Goal: Task Accomplishment & Management: Manage account settings

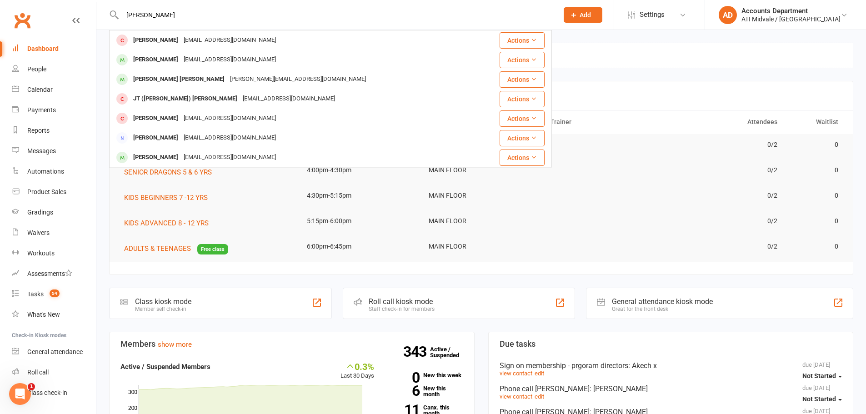
drag, startPoint x: 159, startPoint y: 21, endPoint x: 126, endPoint y: 16, distance: 33.6
click at [126, 16] on div "[PERSON_NAME] [EMAIL_ADDRESS][DOMAIN_NAME] Actions [PERSON_NAME] [EMAIL_ADDRESS…" at bounding box center [330, 15] width 443 height 30
drag, startPoint x: 140, startPoint y: 14, endPoint x: 122, endPoint y: 15, distance: 17.8
click at [122, 15] on input "[PERSON_NAME]" at bounding box center [336, 15] width 432 height 13
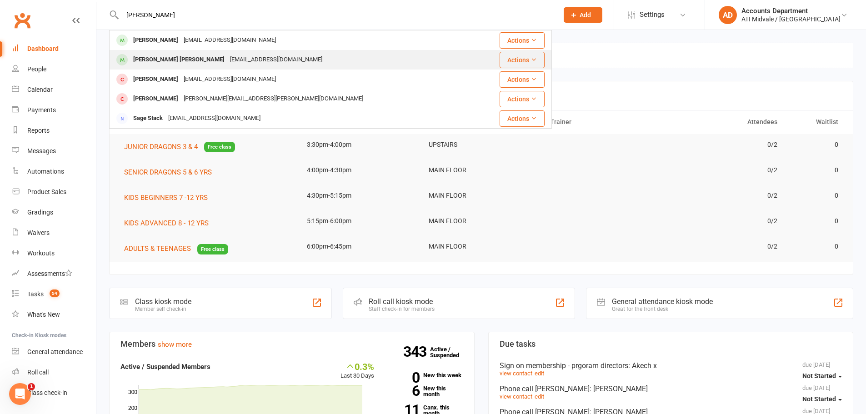
type input "[PERSON_NAME]"
click at [227, 62] on div "[EMAIL_ADDRESS][DOMAIN_NAME]" at bounding box center [276, 59] width 98 height 13
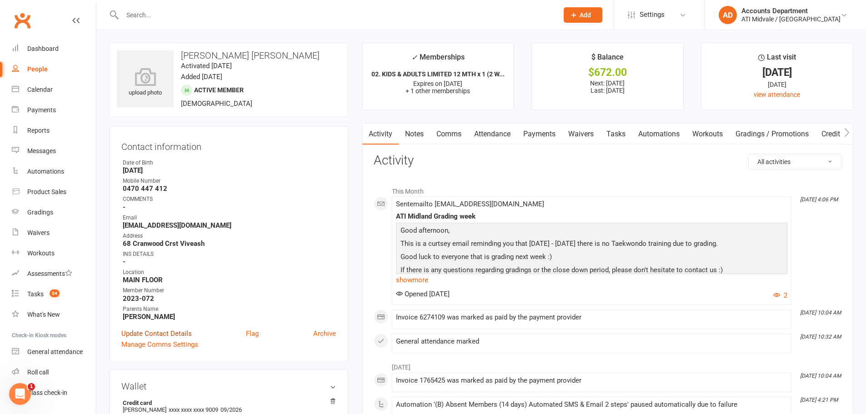
click at [166, 335] on link "Update Contact Details" at bounding box center [156, 333] width 70 height 11
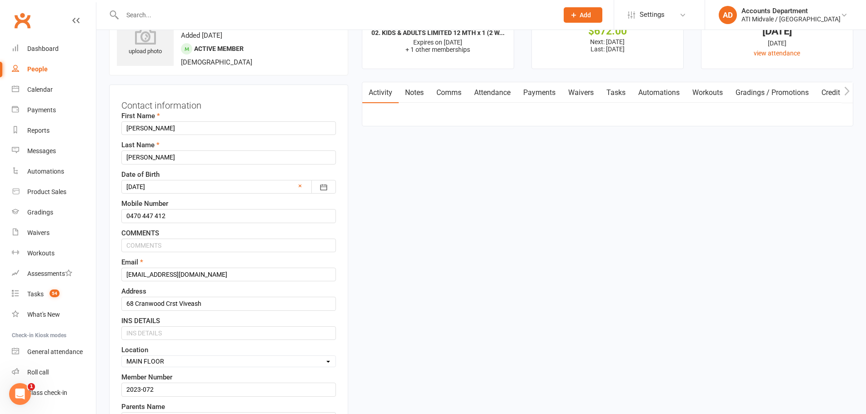
scroll to position [43, 0]
drag, startPoint x: 166, startPoint y: 125, endPoint x: 113, endPoint y: 126, distance: 52.8
click at [113, 126] on div "Contact information First Name [PERSON_NAME] Name [PERSON_NAME] Date of Birth […" at bounding box center [228, 288] width 239 height 411
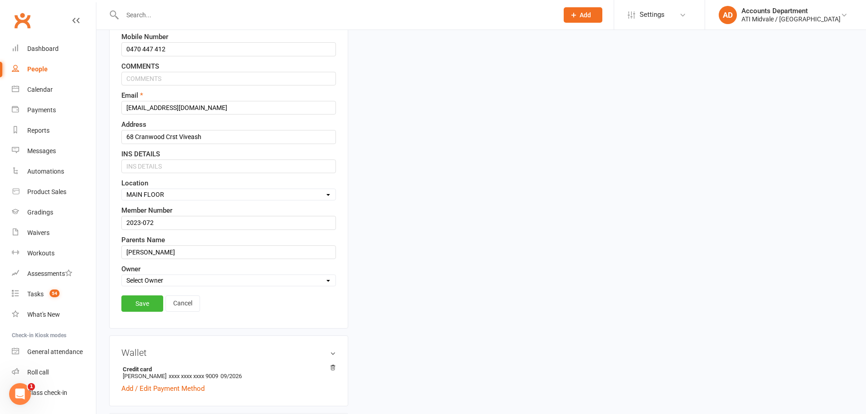
scroll to position [225, 0]
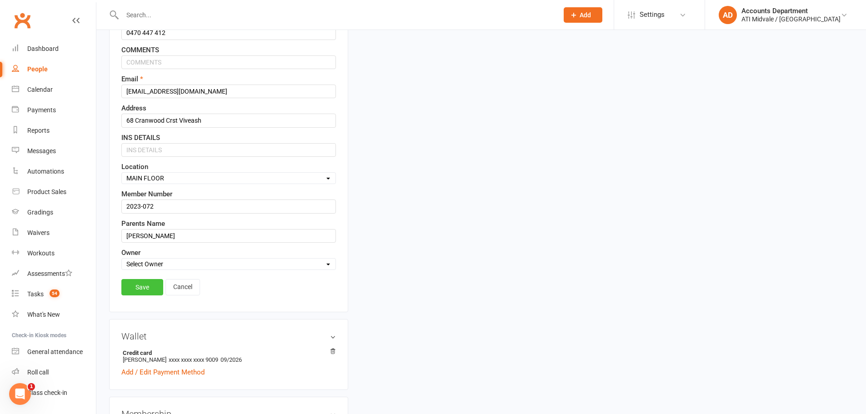
click at [141, 289] on link "Save" at bounding box center [142, 287] width 42 height 16
